Goal: Information Seeking & Learning: Check status

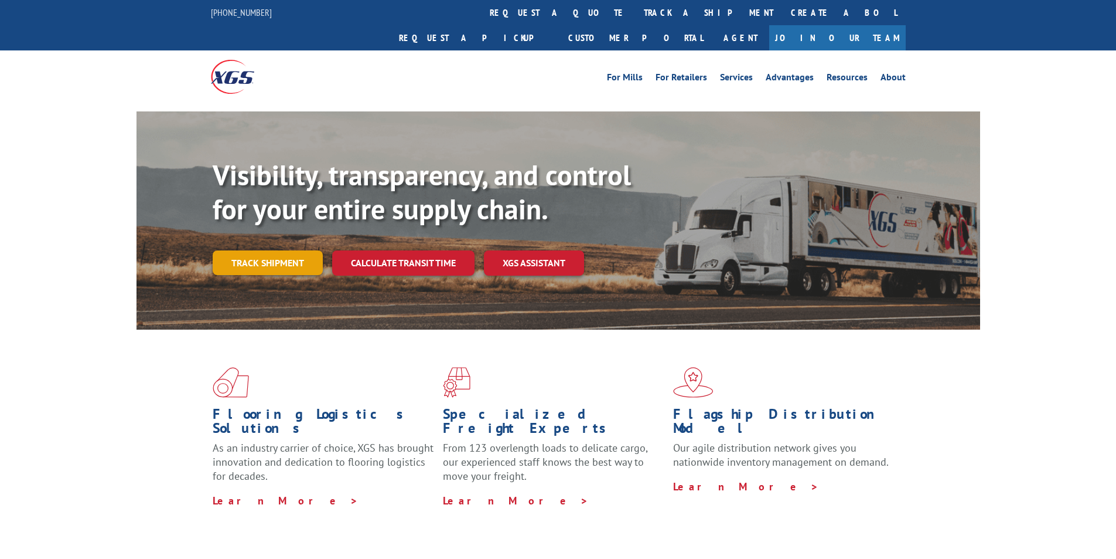
click at [285, 250] on link "Track shipment" at bounding box center [268, 262] width 110 height 25
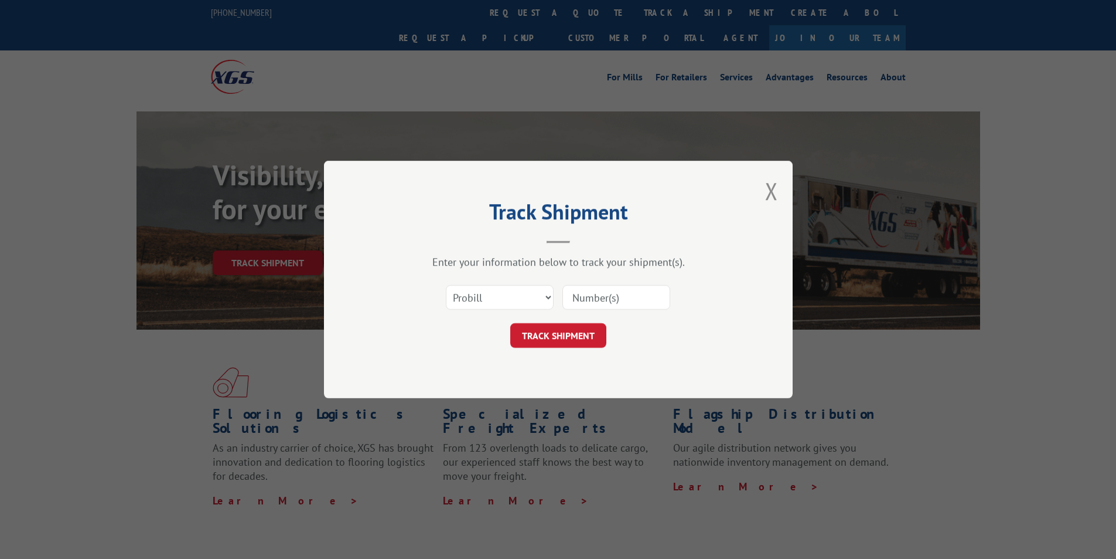
click at [630, 294] on input at bounding box center [617, 297] width 108 height 25
paste input "17496659"
type input "17496659"
click at [567, 332] on button "TRACK SHIPMENT" at bounding box center [558, 335] width 96 height 25
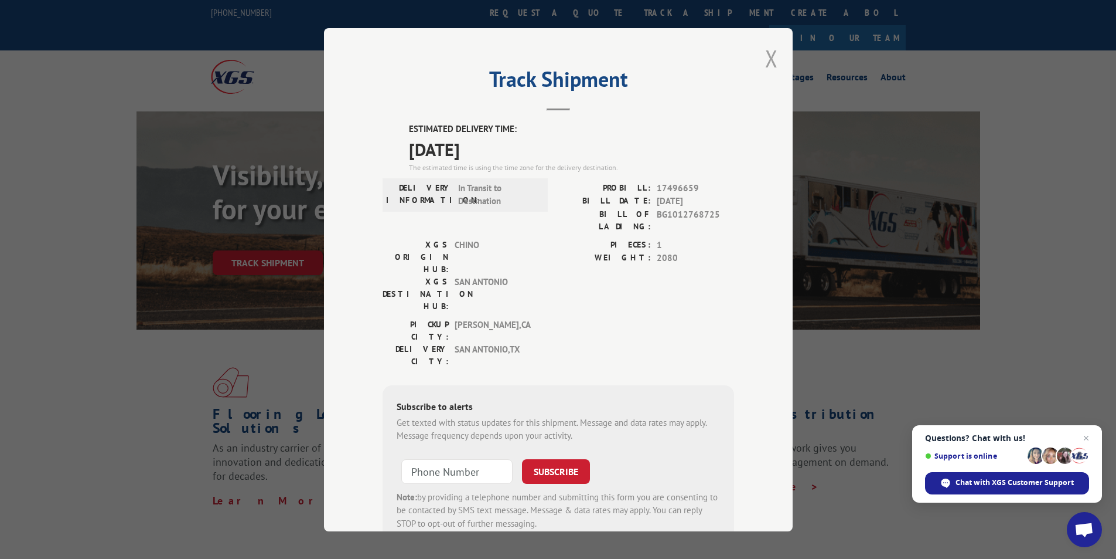
click at [770, 53] on button "Close modal" at bounding box center [771, 58] width 13 height 31
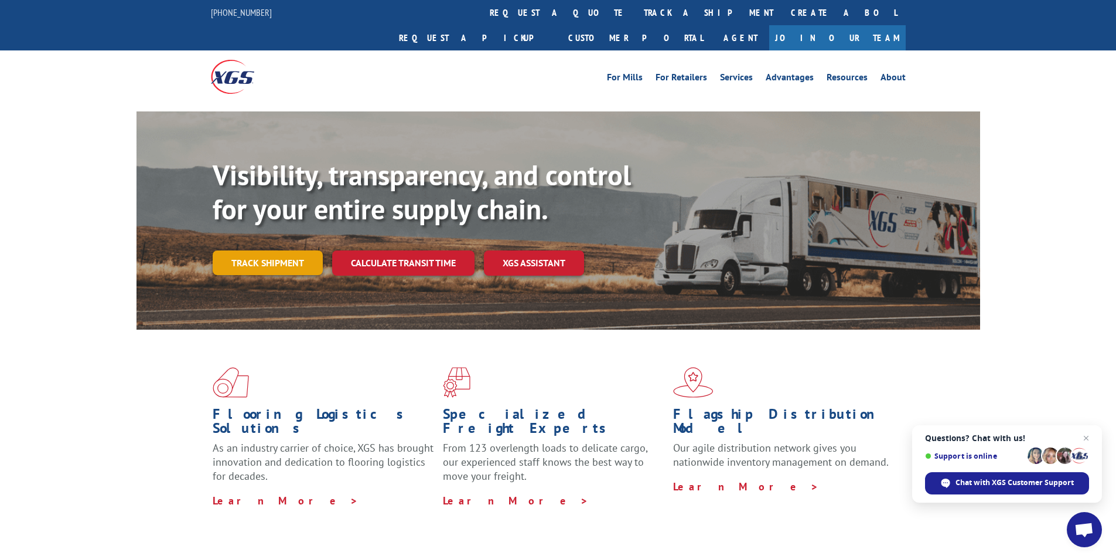
click at [250, 250] on link "Track shipment" at bounding box center [268, 262] width 110 height 25
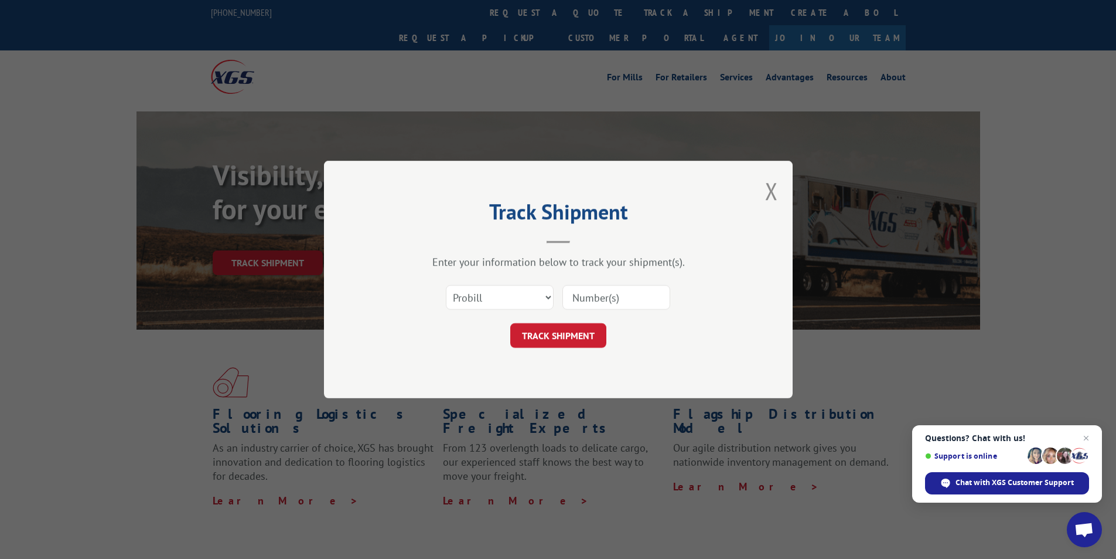
click at [608, 297] on input at bounding box center [617, 297] width 108 height 25
paste input "17612038"
type input "17612038"
click at [573, 336] on button "TRACK SHIPMENT" at bounding box center [558, 335] width 96 height 25
